Goal: Information Seeking & Learning: Understand process/instructions

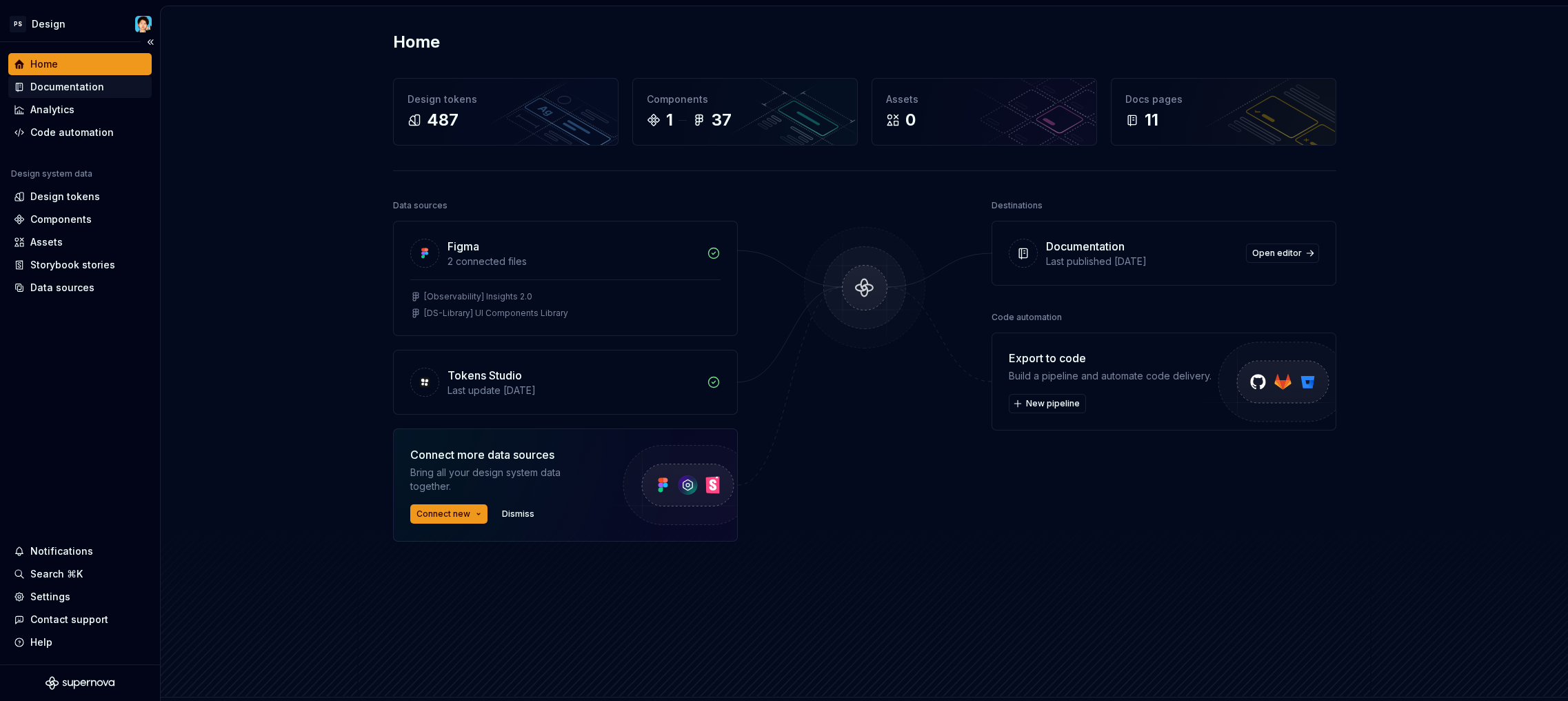
click at [58, 90] on div "Documentation" at bounding box center [67, 87] width 74 height 14
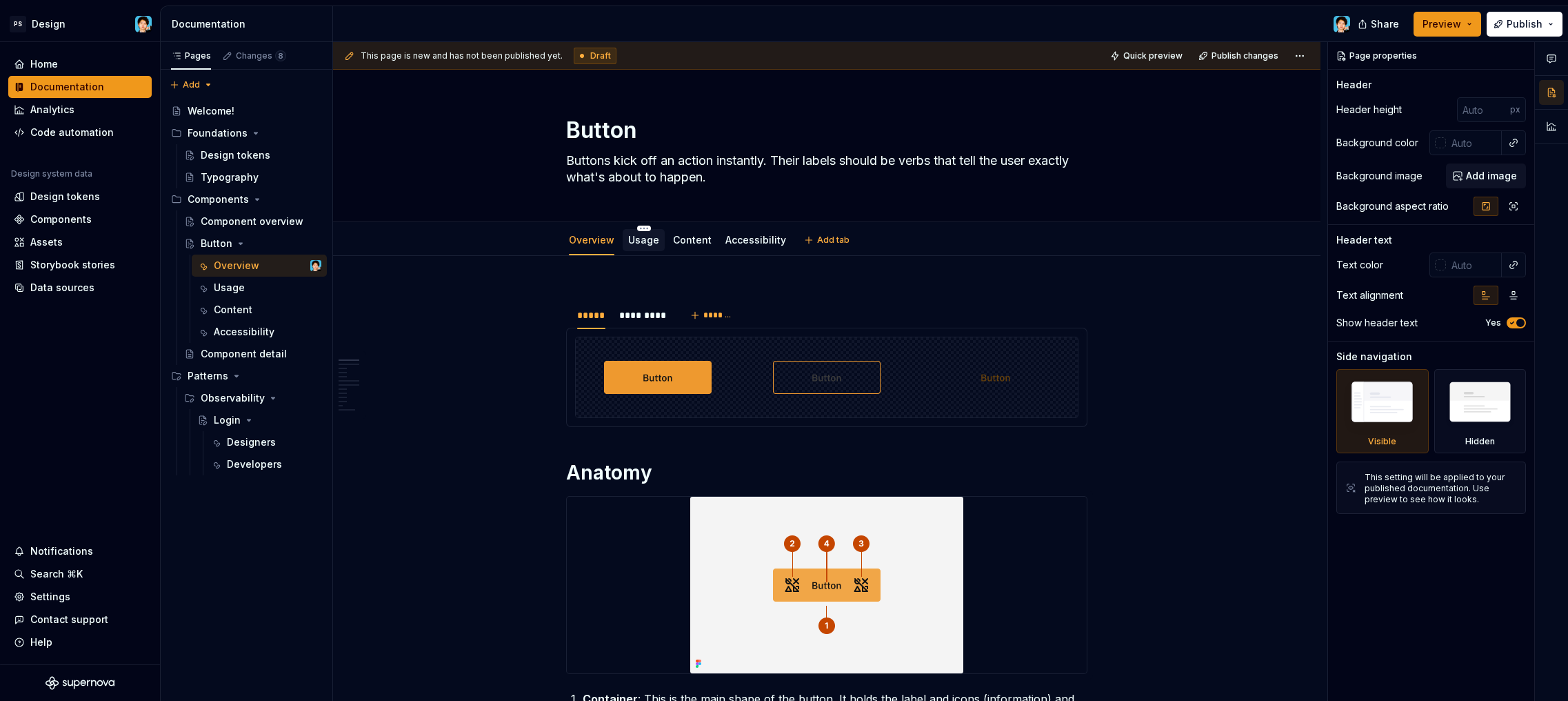
click at [647, 243] on link "Usage" at bounding box center [643, 240] width 31 height 12
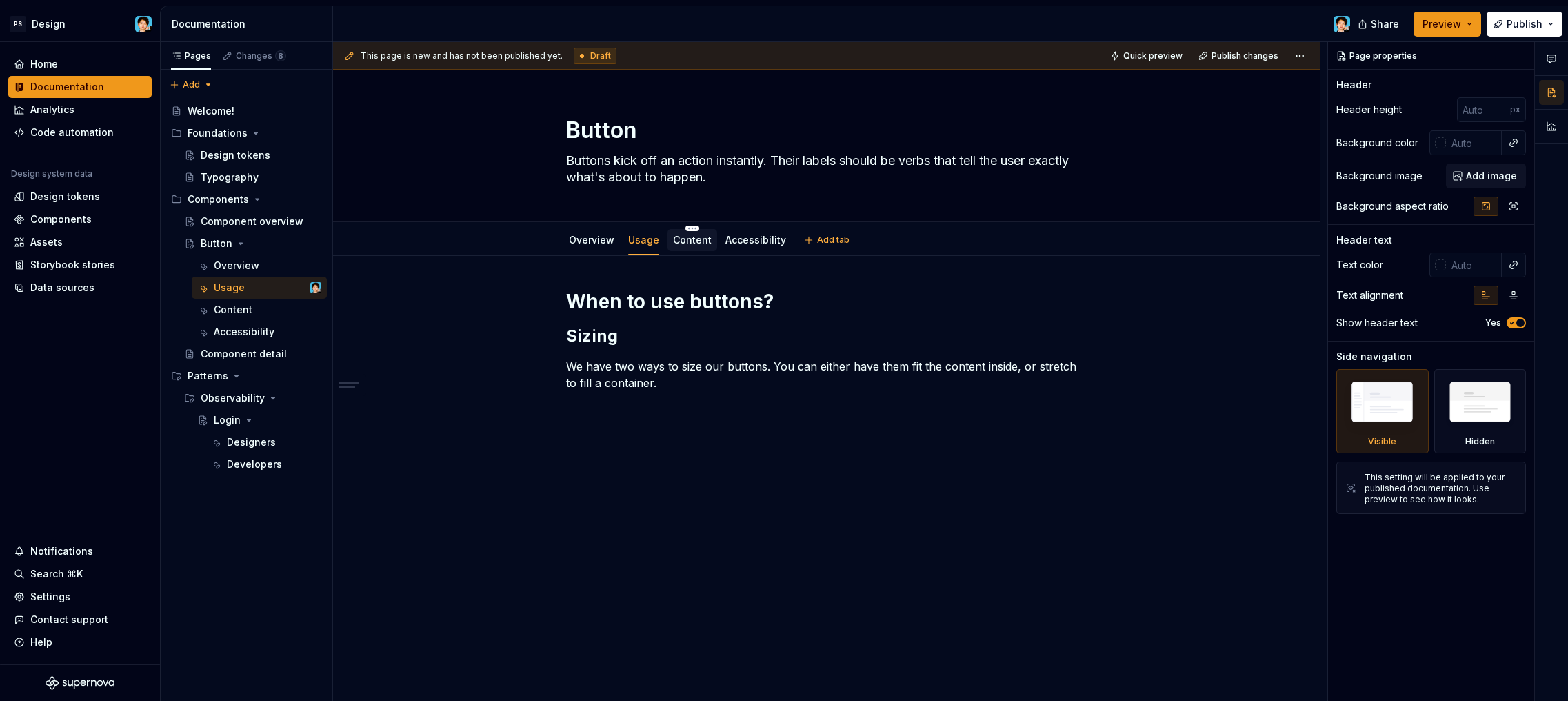
click at [685, 248] on div "Content" at bounding box center [693, 240] width 49 height 22
click at [679, 242] on link "Content" at bounding box center [692, 240] width 39 height 12
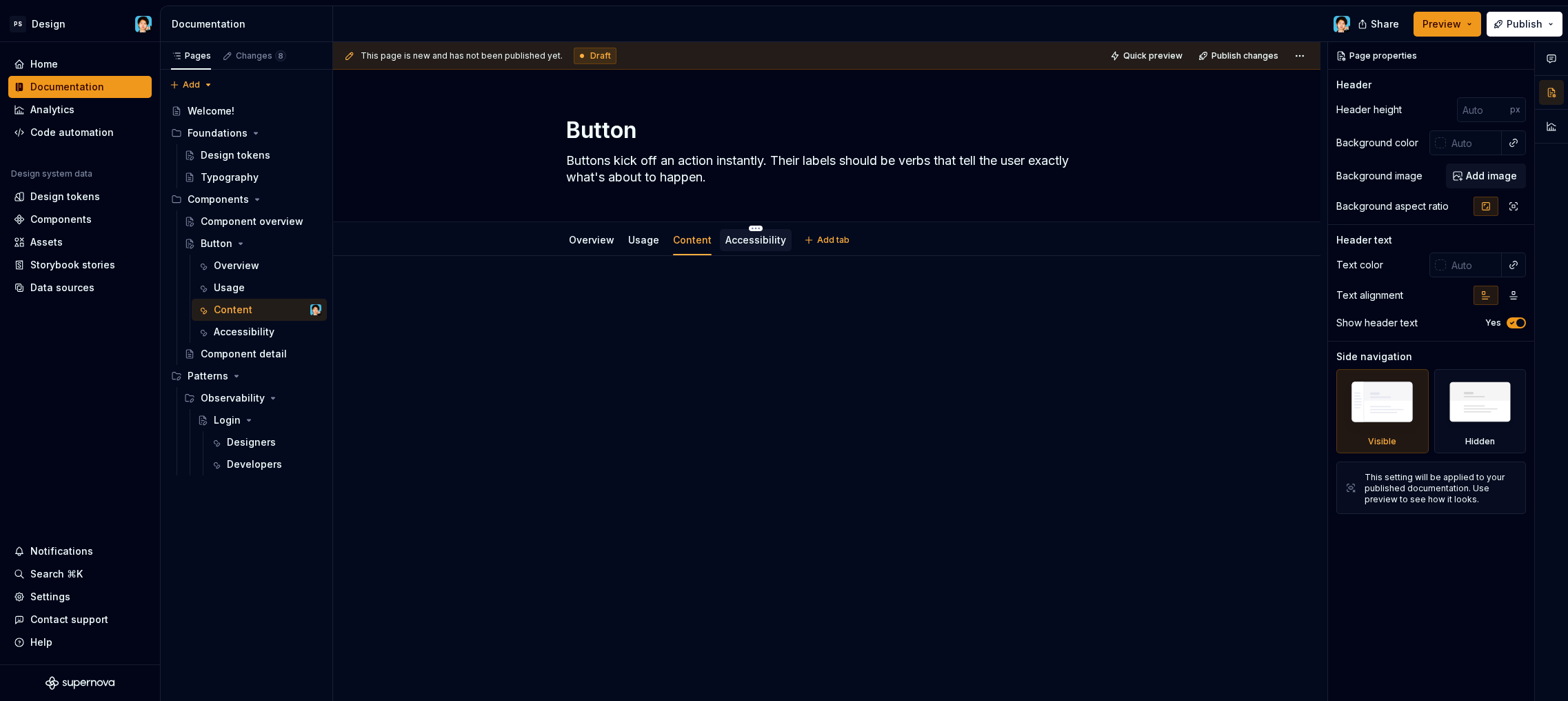
click at [731, 243] on link "Accessibility" at bounding box center [755, 240] width 60 height 12
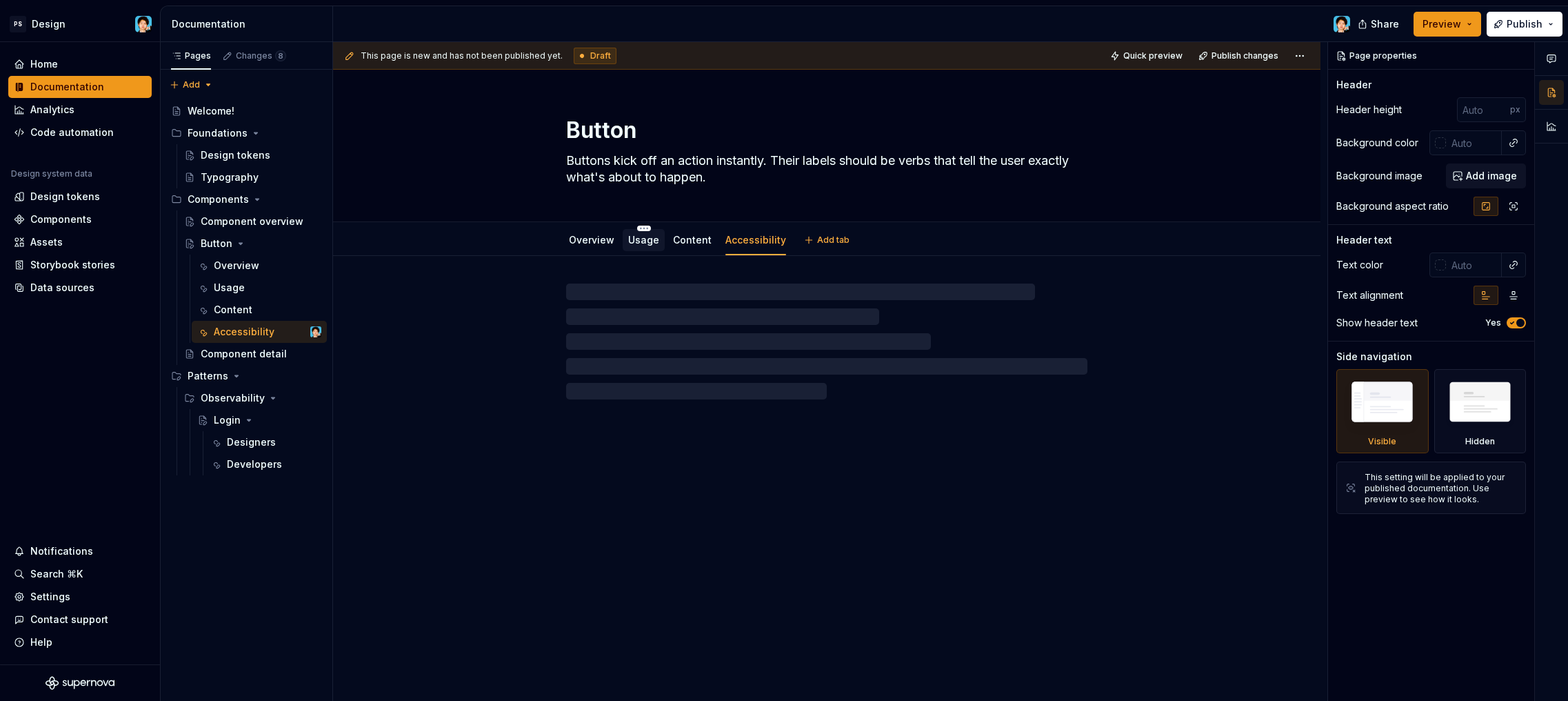
click at [635, 238] on link "Usage" at bounding box center [643, 240] width 31 height 12
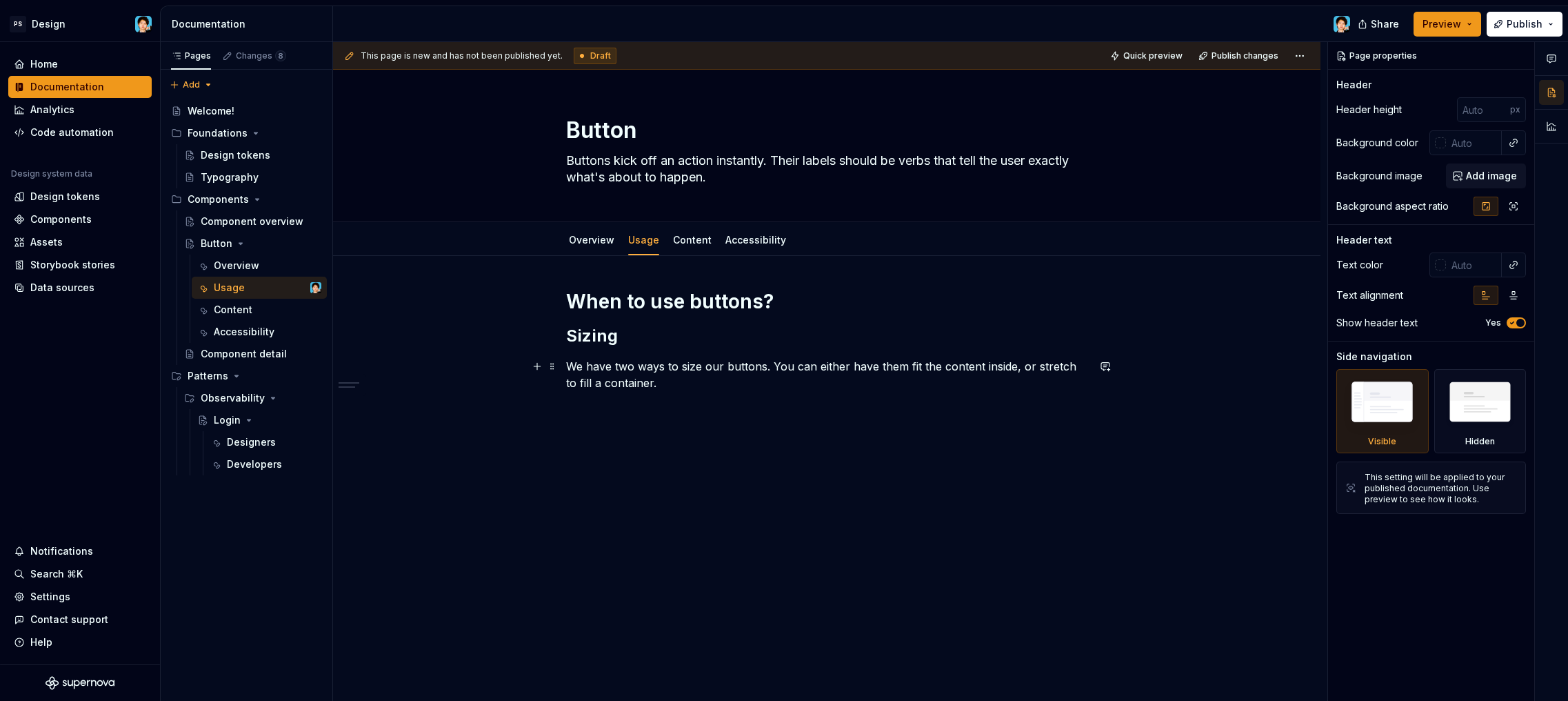
click at [657, 387] on p "We have two ways to size our buttons. You can either have them fit the content …" at bounding box center [827, 374] width 522 height 33
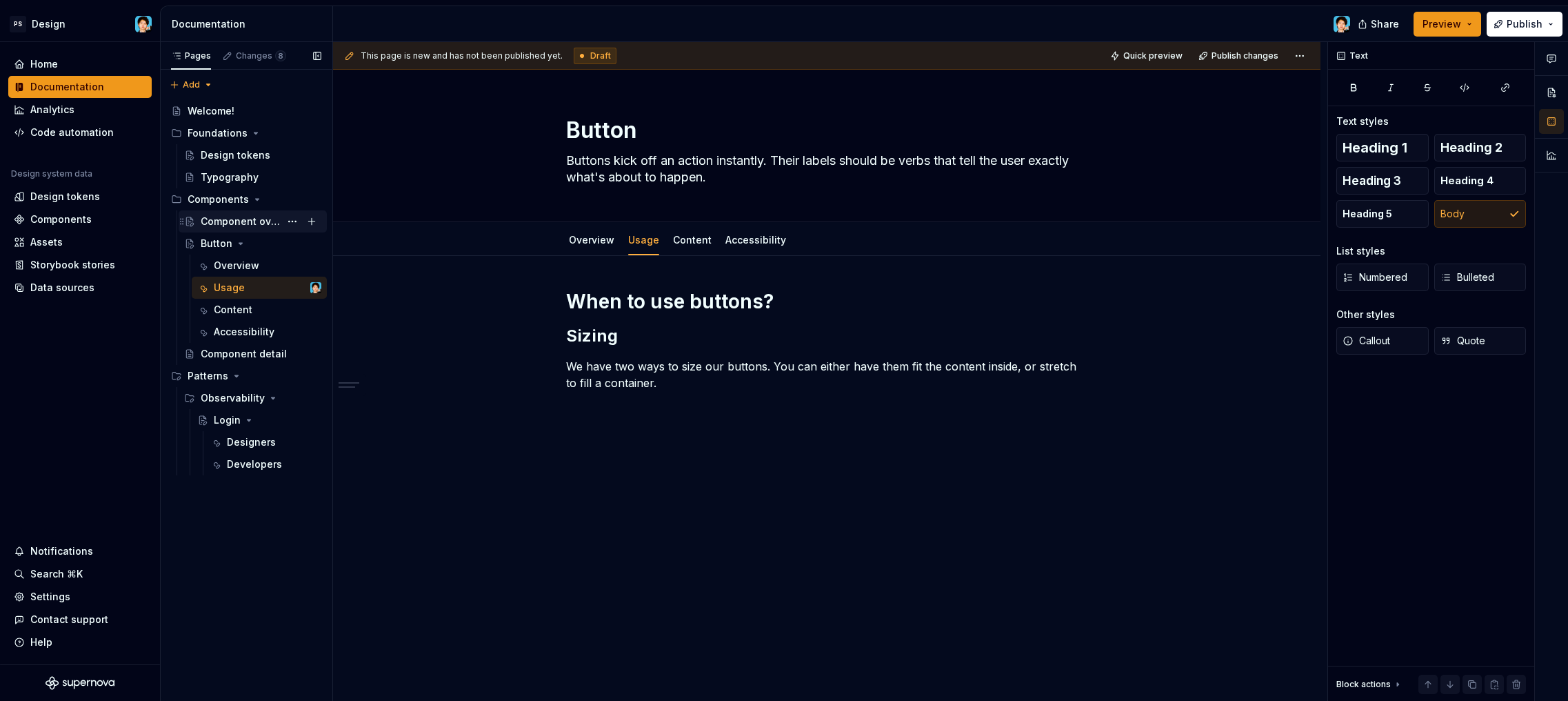
type textarea "*"
click at [46, 285] on div "Data sources" at bounding box center [62, 288] width 64 height 14
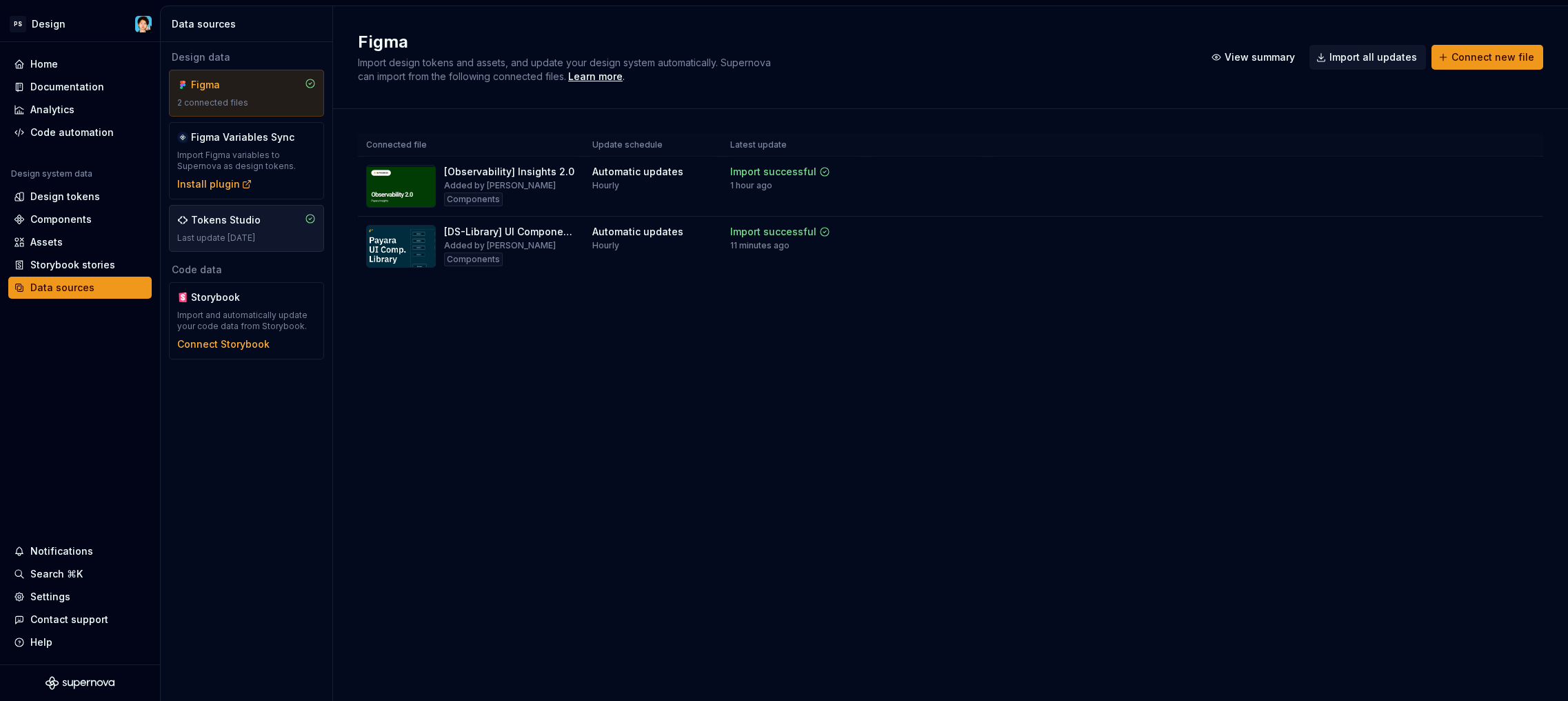
click at [266, 230] on div "Tokens Studio Last update 3 weeks ago" at bounding box center [246, 228] width 138 height 31
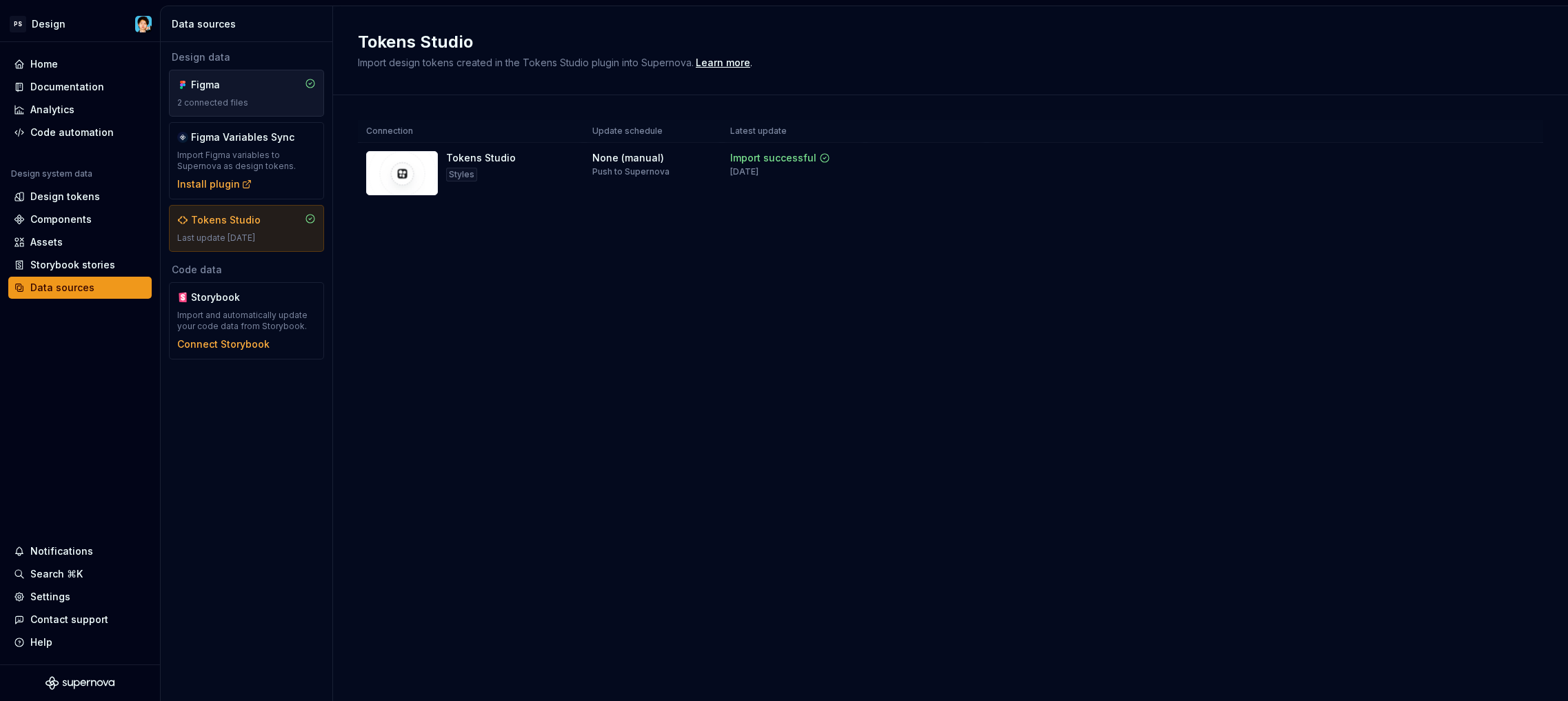
click at [254, 79] on div "Figma" at bounding box center [223, 85] width 66 height 14
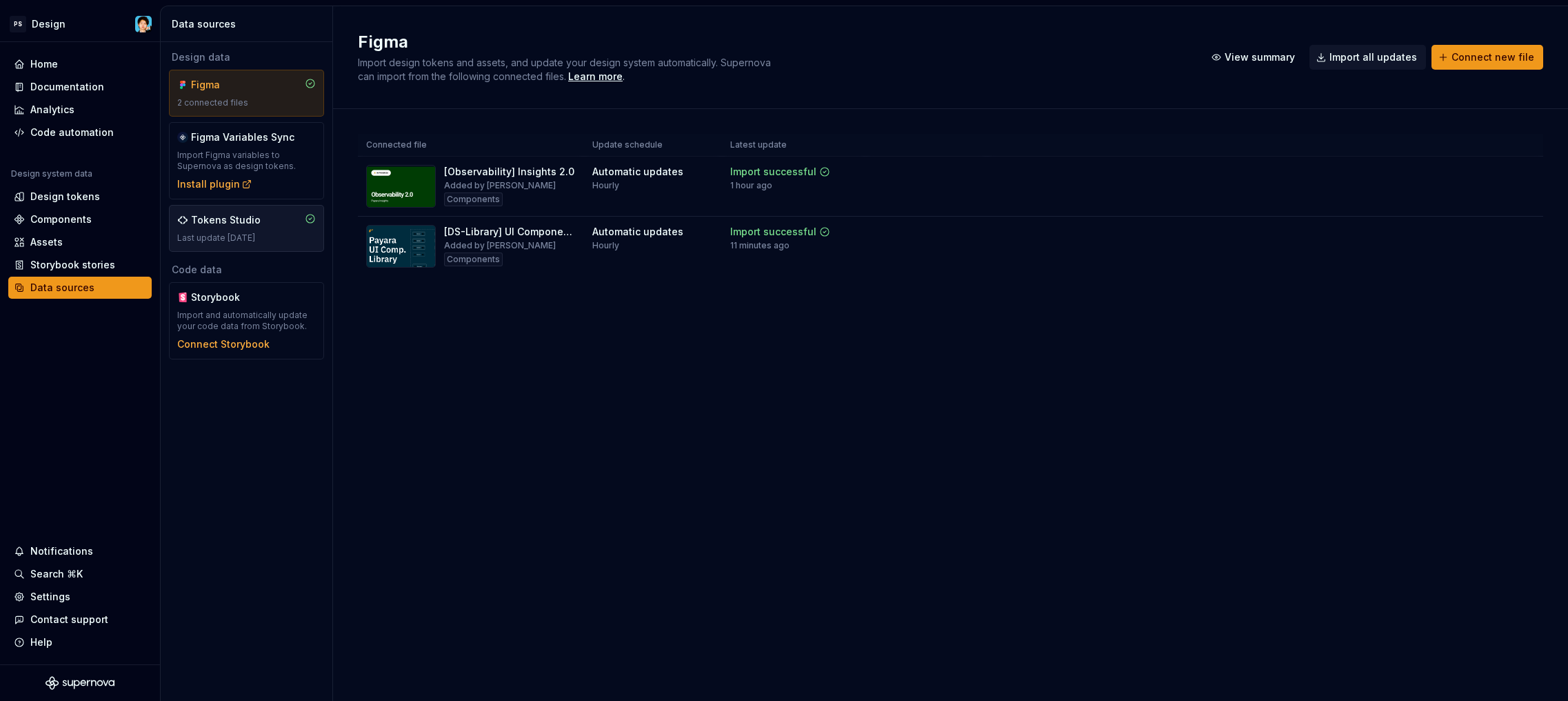
click at [280, 229] on div "Tokens Studio Last update 3 weeks ago" at bounding box center [246, 228] width 138 height 31
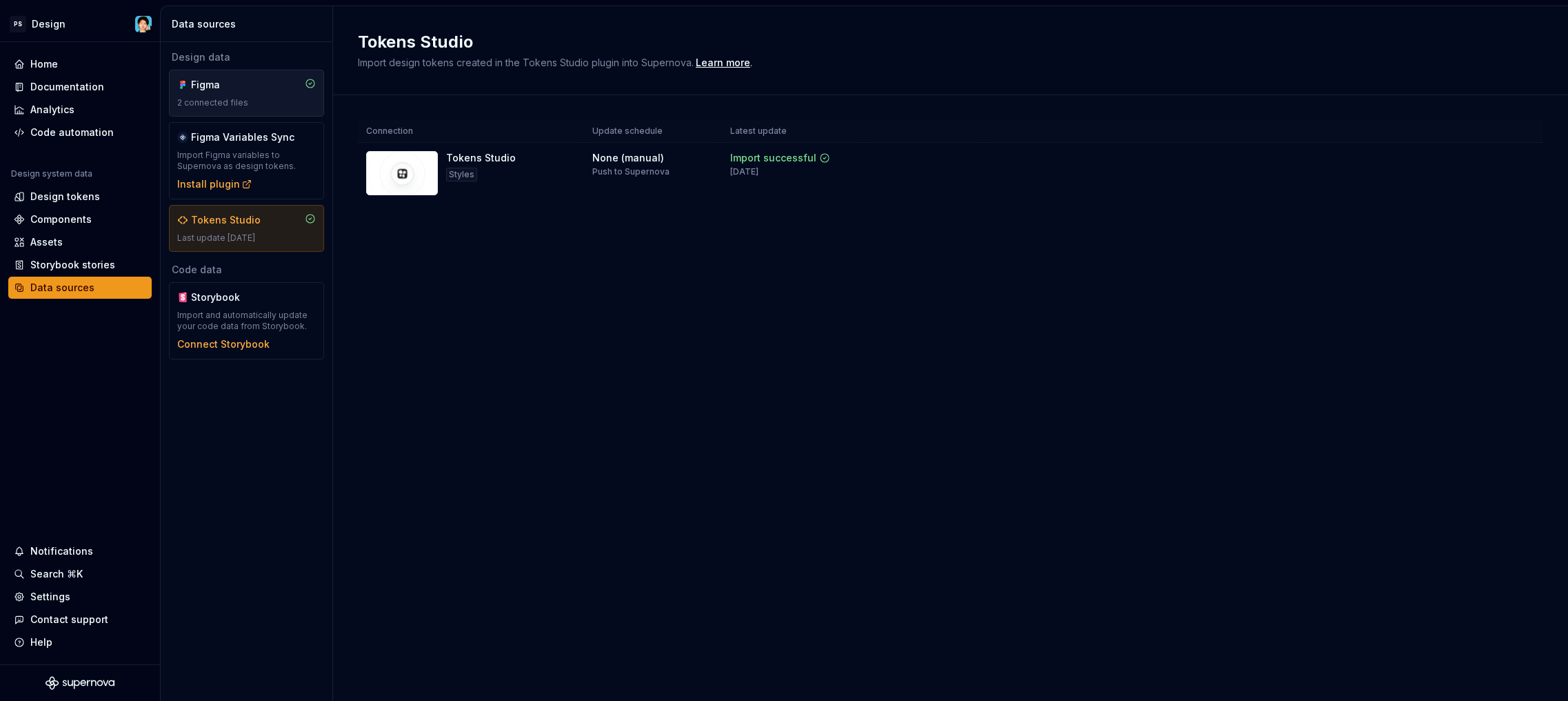
click at [264, 97] on div "Figma 2 connected files" at bounding box center [246, 93] width 138 height 31
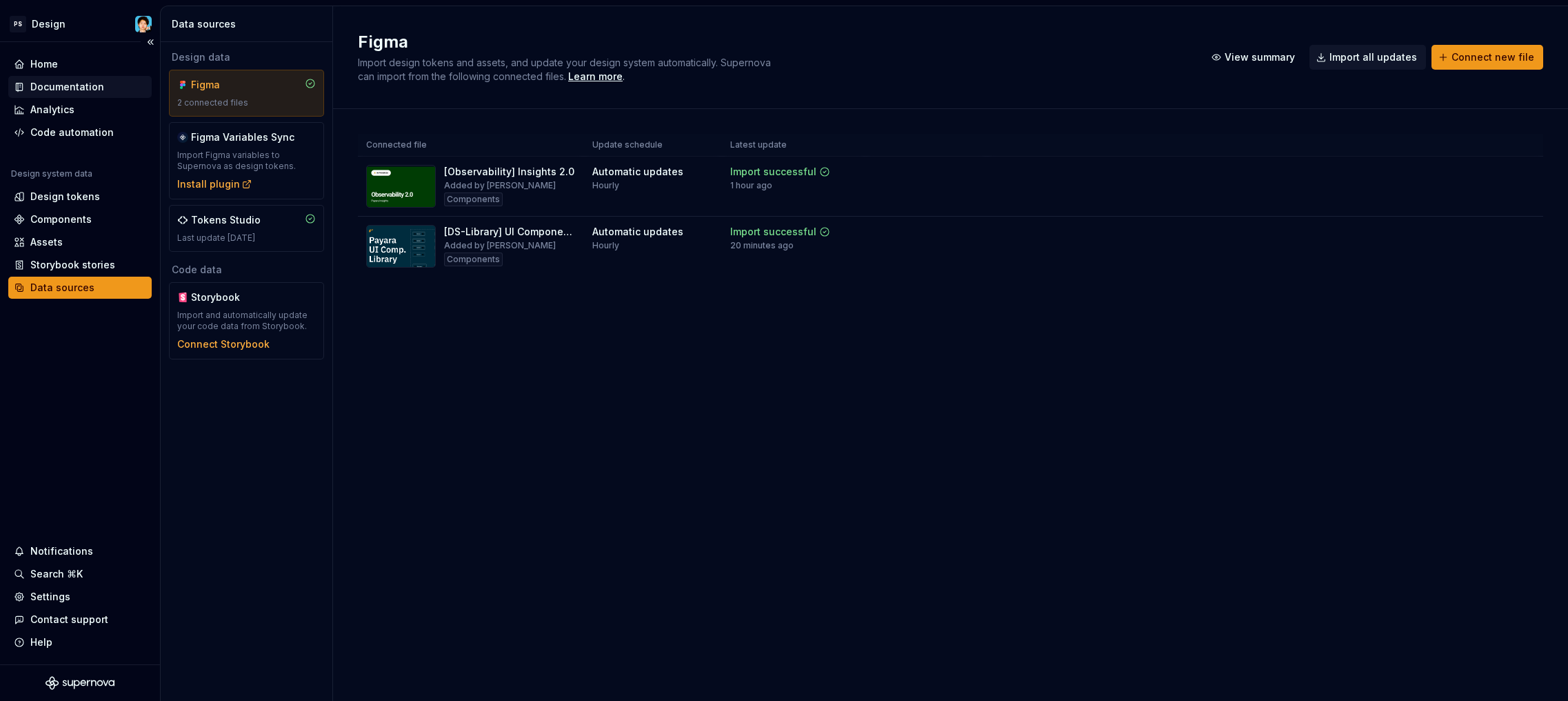
click at [76, 83] on div "Documentation" at bounding box center [67, 87] width 74 height 14
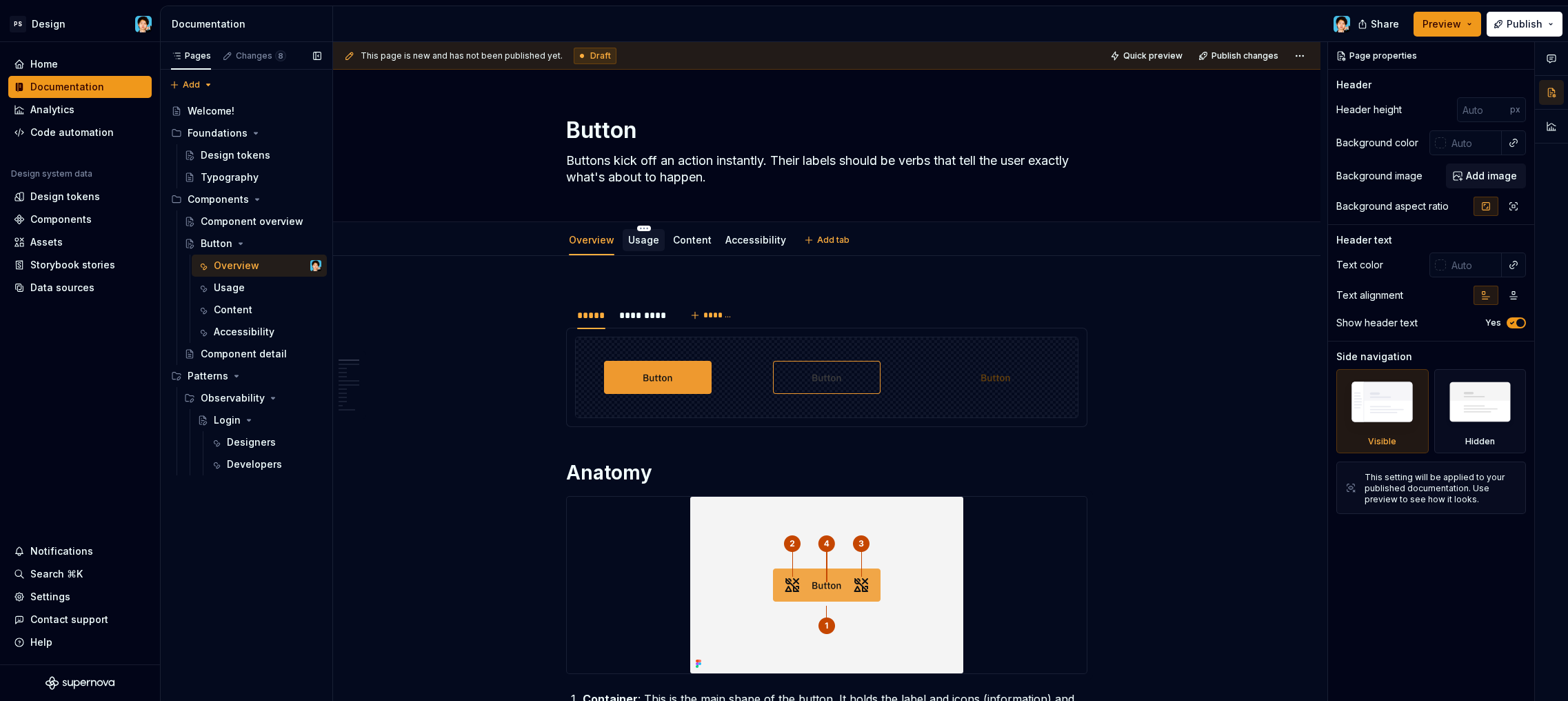
click at [638, 243] on link "Usage" at bounding box center [643, 240] width 31 height 12
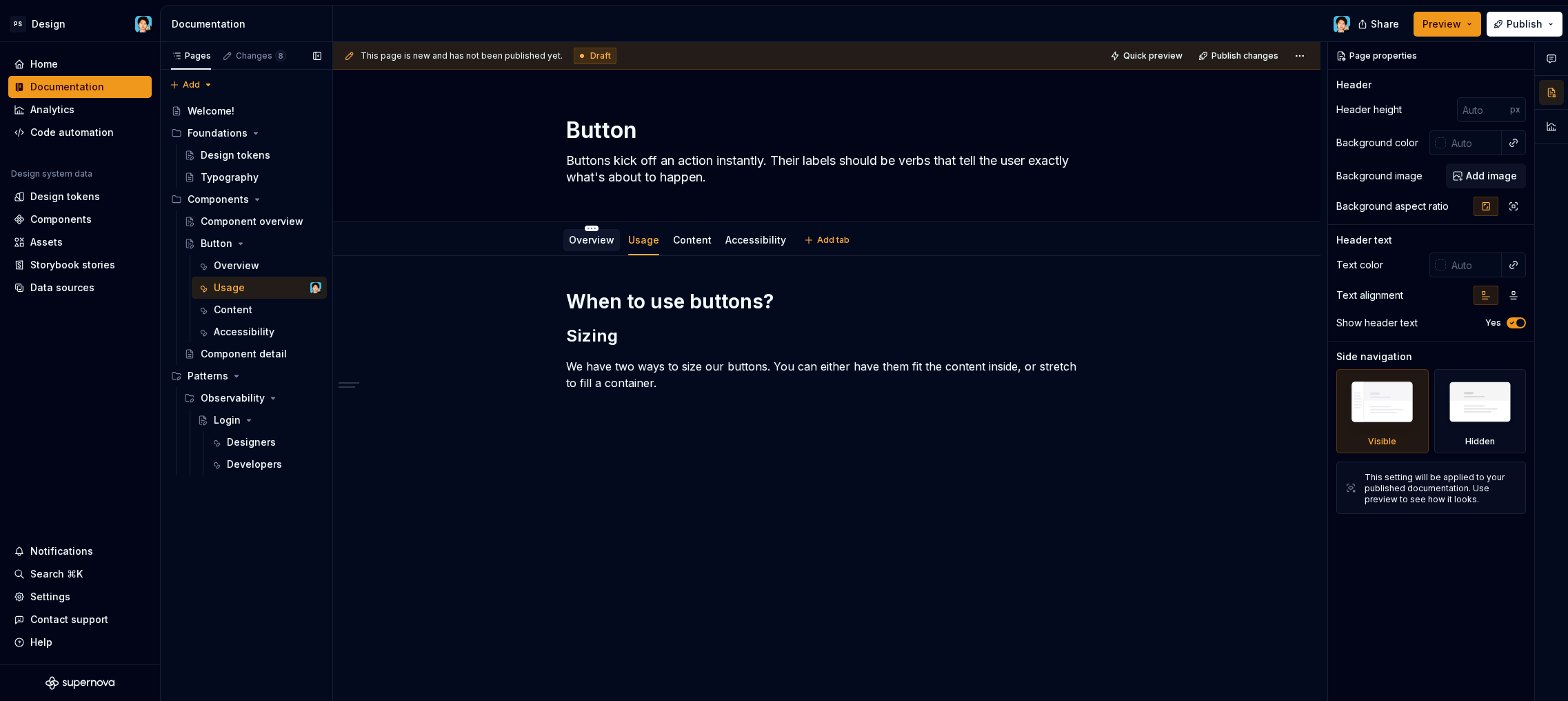
click at [601, 245] on div "Overview" at bounding box center [592, 240] width 45 height 14
click at [598, 241] on link "Overview" at bounding box center [592, 240] width 45 height 12
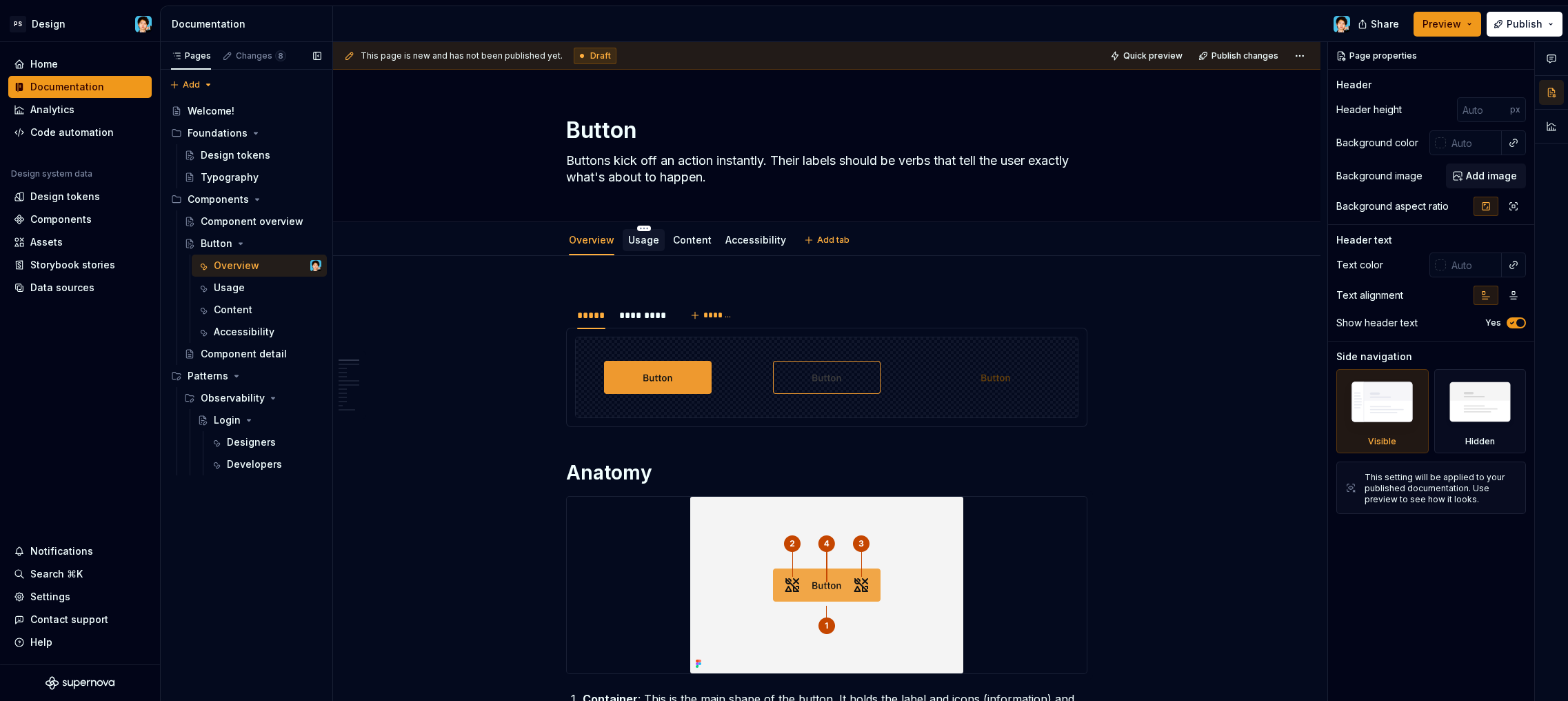
click at [641, 248] on div "Usage" at bounding box center [643, 239] width 31 height 17
click at [654, 239] on link "Usage" at bounding box center [643, 240] width 31 height 12
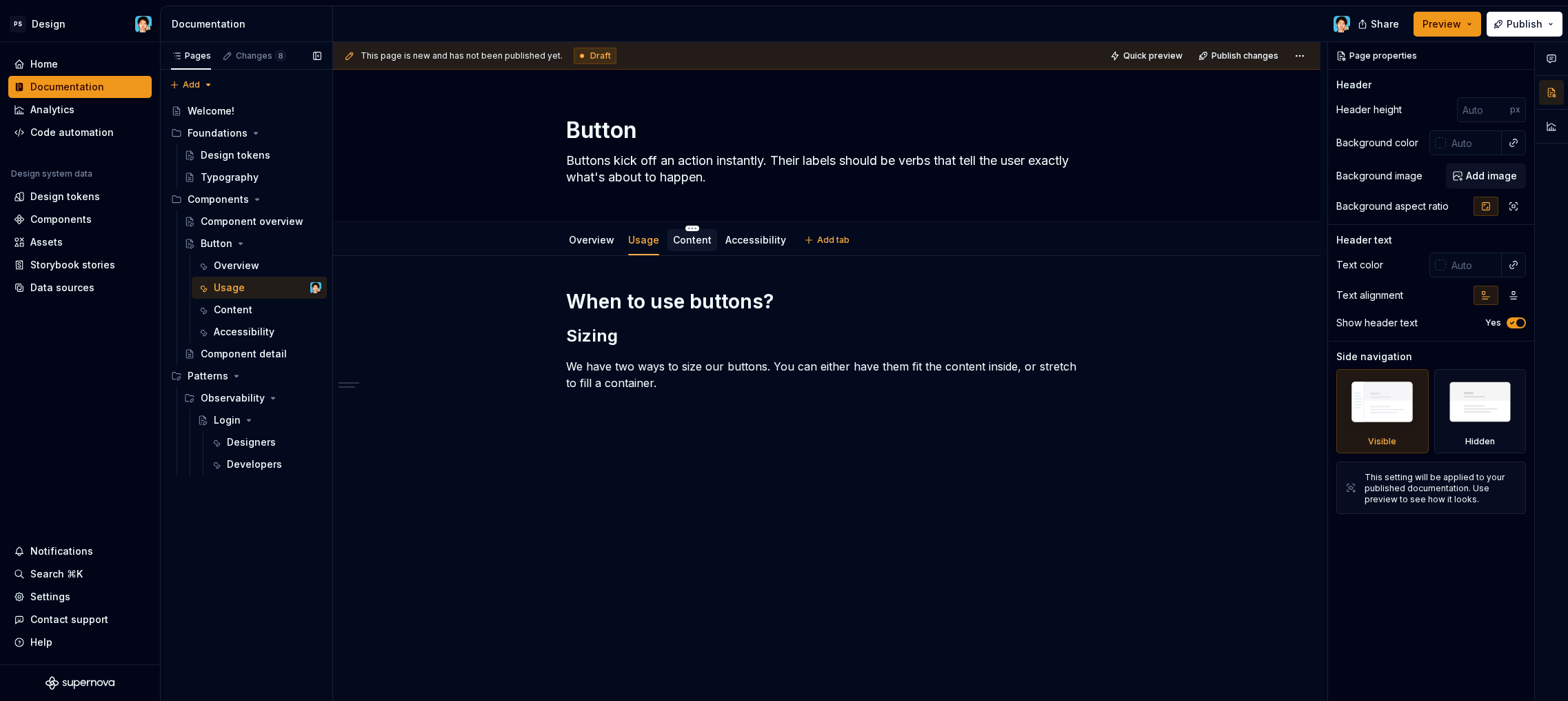
click at [680, 236] on link "Content" at bounding box center [692, 240] width 39 height 12
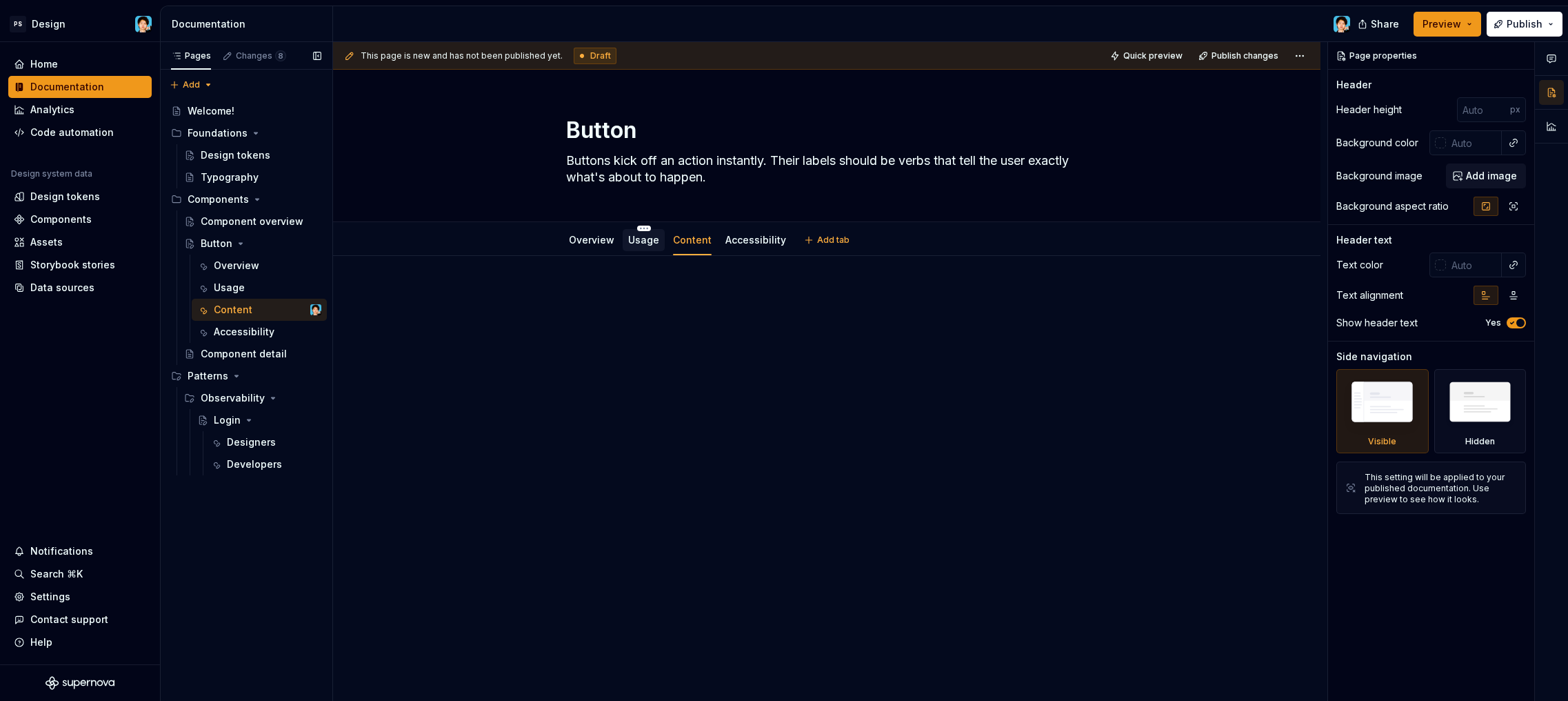
click at [641, 242] on link "Usage" at bounding box center [643, 240] width 31 height 12
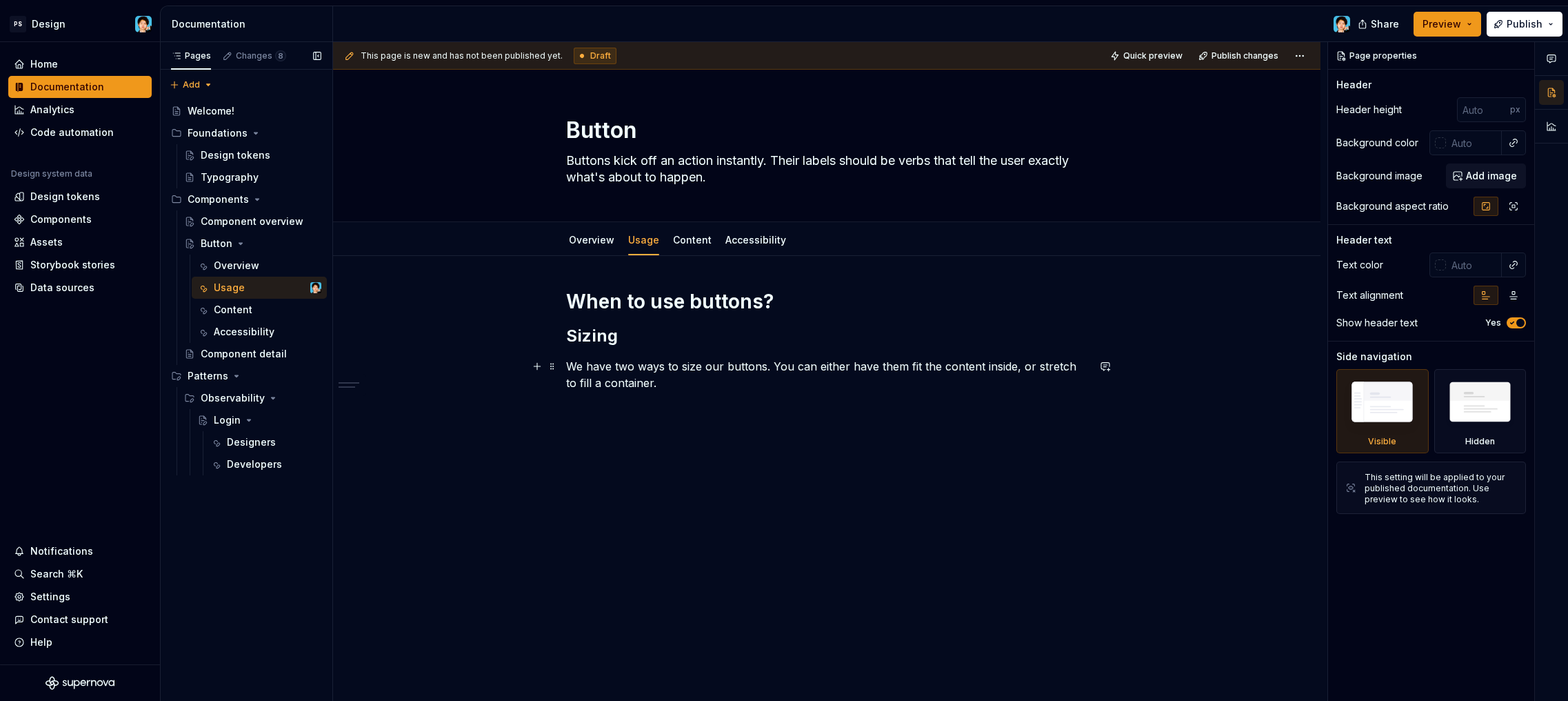
click at [691, 387] on p "We have two ways to size our buttons. You can either have them fit the content …" at bounding box center [827, 374] width 522 height 33
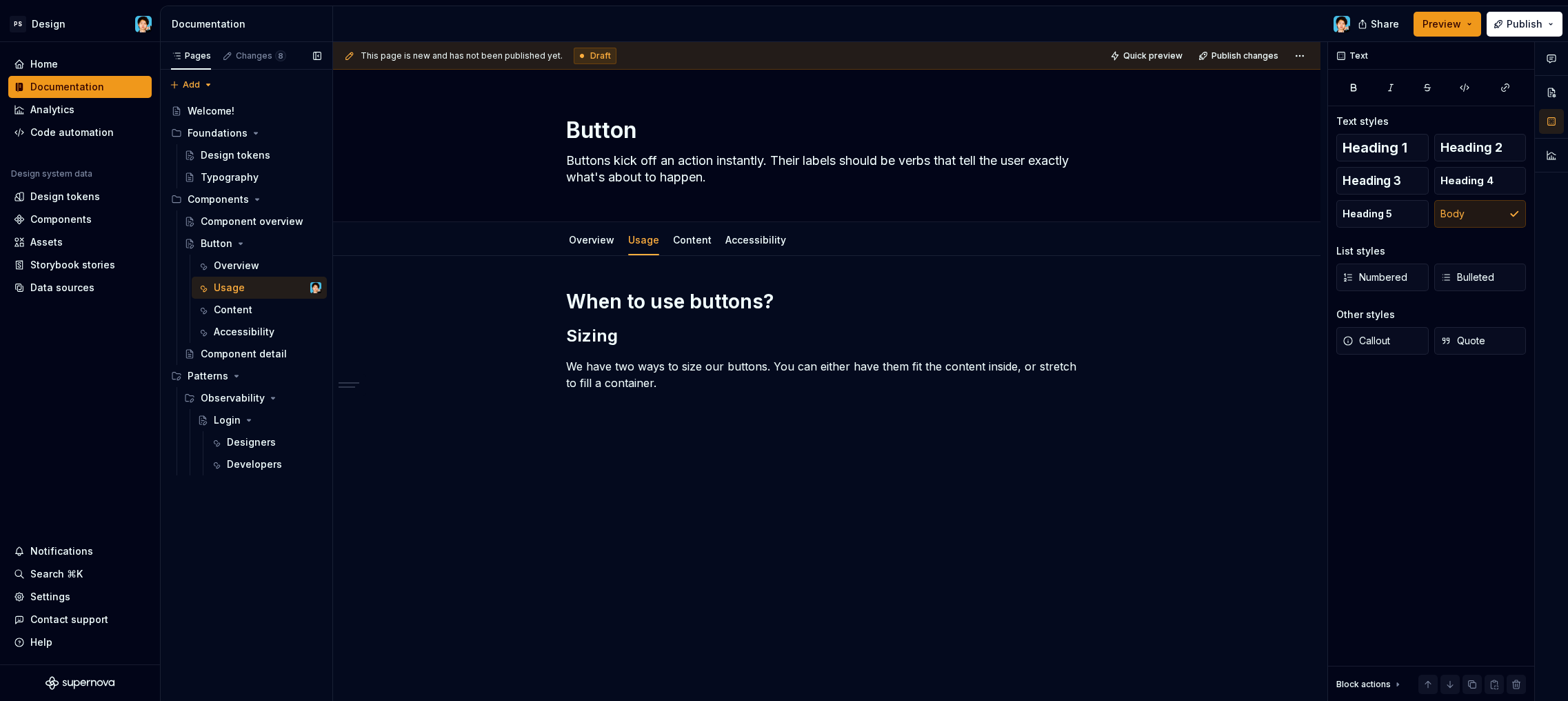
type textarea "*"
